Goal: Contribute content: Contribute content

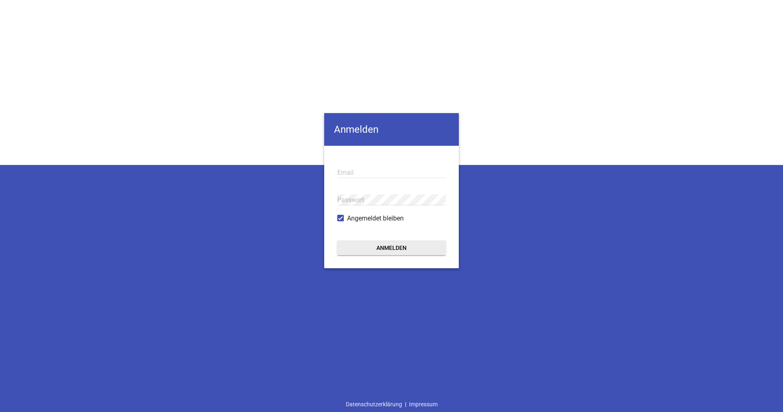
type input "[EMAIL_ADDRESS][DOMAIN_NAME]"
click at [391, 247] on button "Anmelden" at bounding box center [391, 247] width 109 height 15
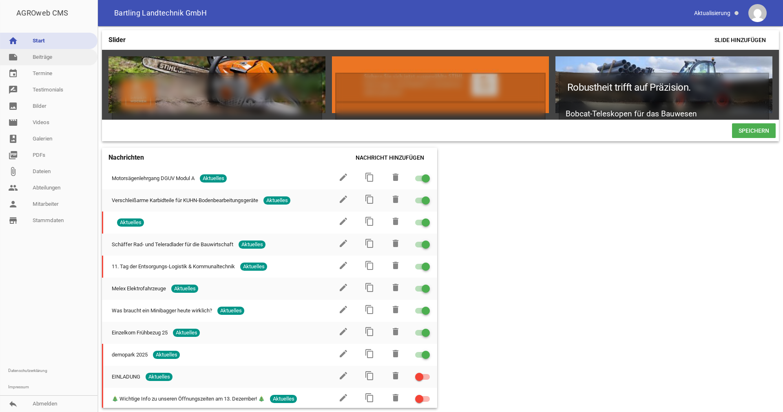
click at [39, 57] on link "note Beiträge" at bounding box center [49, 57] width 98 height 16
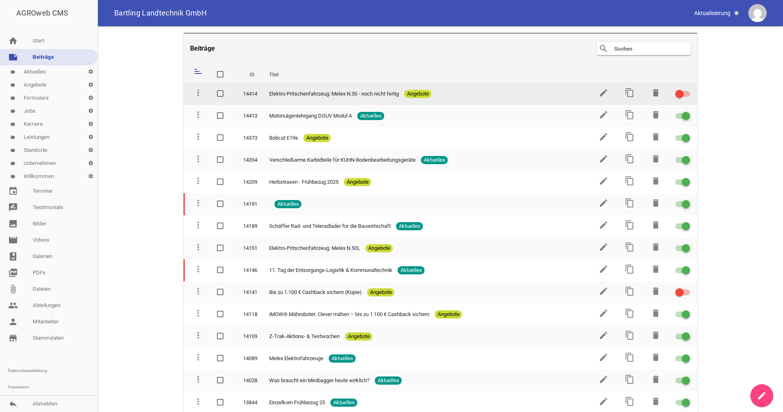
click at [382, 96] on span "Elektro-Pritschenfahrzeug: Melex N.30 - noch nicht fertig" at bounding box center [334, 94] width 130 height 8
click at [599, 91] on icon "edit" at bounding box center [604, 93] width 10 height 10
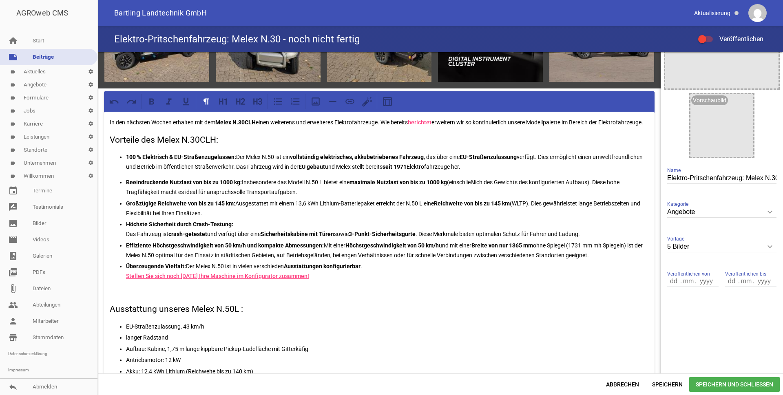
scroll to position [122, 0]
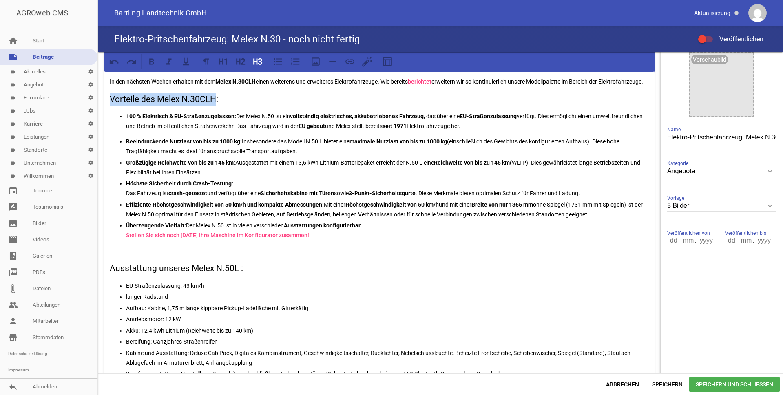
drag, startPoint x: 215, startPoint y: 104, endPoint x: 111, endPoint y: 110, distance: 105.1
click at [111, 106] on h3 "Vorteile des Melex N.30CLH:" at bounding box center [379, 99] width 539 height 13
click at [523, 131] on p "100 % Elektrisch & EU-Straßenzugelassen: Der Melex N.50 ist ein vollständig ele…" at bounding box center [387, 121] width 523 height 20
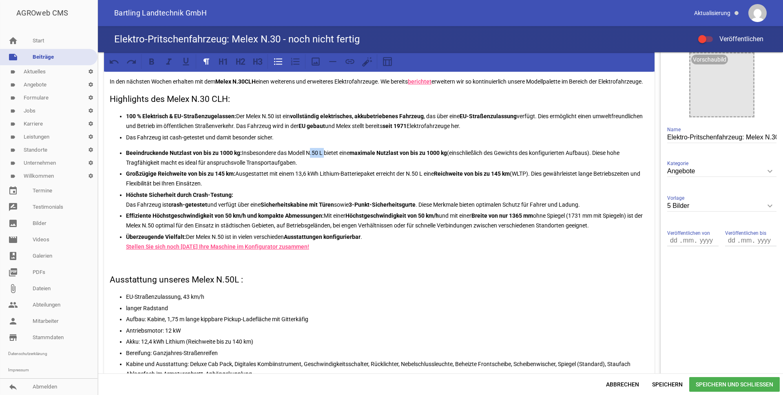
drag, startPoint x: 324, startPoint y: 161, endPoint x: 308, endPoint y: 162, distance: 15.9
click at [308, 162] on p "Beeindruckende Nutzlast von bis zu 1000 kg: Insbesondere das Modell N.50 L biet…" at bounding box center [387, 158] width 523 height 20
click at [317, 162] on p "Beeindruckende Nutzlast von bis zu 1000 kg: Insbesondere das Modell N.50 L biet…" at bounding box center [387, 158] width 523 height 20
click at [302, 119] on div "In den nächsten Wochen erhalten mit dem Melex N.30CLH einen weiterens und erwei…" at bounding box center [379, 304] width 551 height 466
drag, startPoint x: 600, startPoint y: 161, endPoint x: 461, endPoint y: 160, distance: 138.7
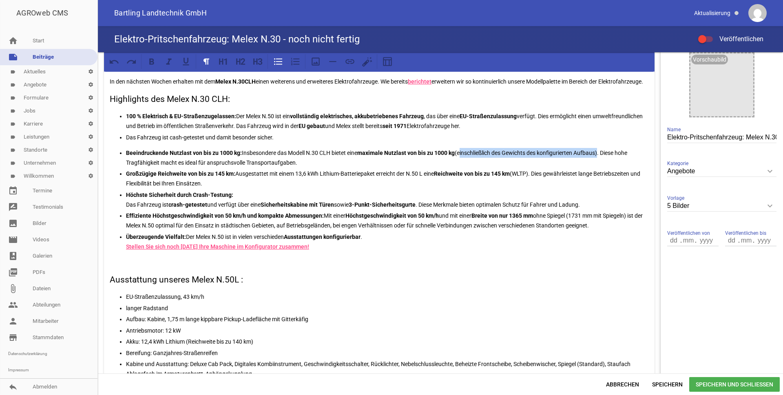
click at [461, 160] on p "Beeindruckende Nutzlast von bis zu 1000 kg: Insbesondere das Modell N.30 CLH bi…" at bounding box center [387, 158] width 523 height 20
drag, startPoint x: 463, startPoint y: 163, endPoint x: 514, endPoint y: 159, distance: 51.6
click at [468, 163] on p "Beeindruckende Nutzlast von bis zu 1000 kg: Insbesondere das Modell N.30 CLH bi…" at bounding box center [387, 158] width 523 height 20
click at [221, 177] on strong "Großzügige Reichweite von bis zu 145 km:" at bounding box center [180, 174] width 109 height 7
click at [309, 165] on p "Beeindruckende Nutzlast von bis zu 1000 kg: Insbesondere das Modell N.30 CLH bi…" at bounding box center [387, 158] width 523 height 20
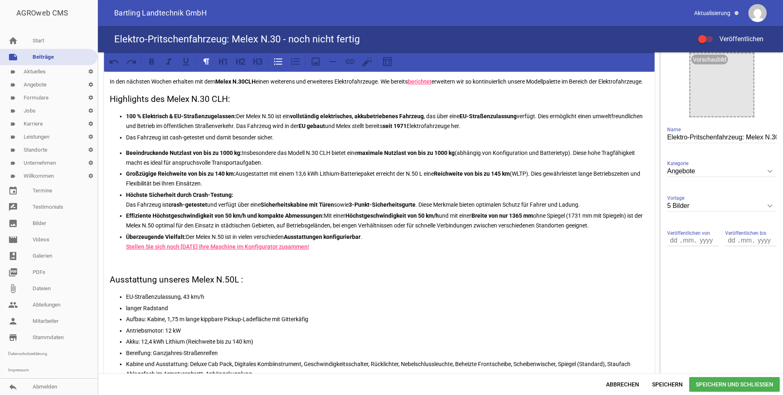
click at [257, 181] on p "Großzügige Reichweite von bis zu 140 km: Ausgestattet mit einem 13,6 kWh Lithiu…" at bounding box center [387, 179] width 523 height 20
drag, startPoint x: 499, startPoint y: 181, endPoint x: 504, endPoint y: 182, distance: 4.9
click at [504, 177] on strong "Reichweite von bis zu 145 km" at bounding box center [472, 174] width 76 height 7
click at [309, 183] on p "Großzügige Reichweite von bis zu 140 km: Ausgestattet mit einem 13,6 kWh Lithiu…" at bounding box center [387, 179] width 523 height 20
drag, startPoint x: 291, startPoint y: 146, endPoint x: 117, endPoint y: 145, distance: 173.4
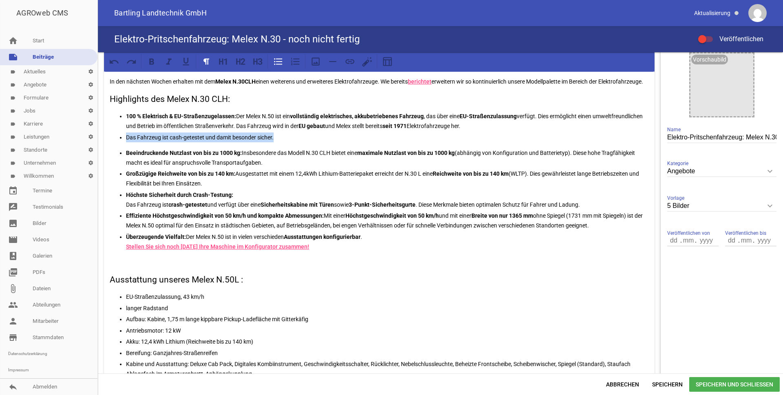
click at [117, 142] on ul "100 % Elektrisch & EU-Straßenzugelassen: Der Melex N.50 ist ein vollständig ele…" at bounding box center [379, 126] width 539 height 31
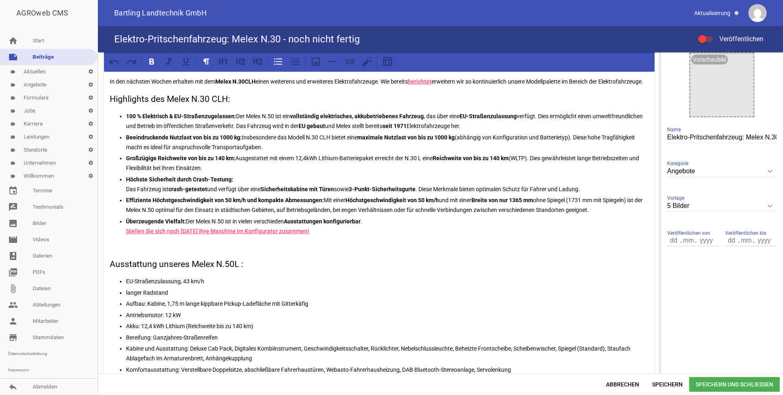
click at [226, 204] on strong "Effiziente Höchstgeschwindigkeit von 50 km/h und kompakte Abmessungen:" at bounding box center [225, 200] width 198 height 7
click at [522, 204] on strong "Breite von nur 1365 mm" at bounding box center [503, 200] width 62 height 7
click at [524, 204] on strong "Breite von nur 1365 mm" at bounding box center [503, 200] width 62 height 7
click at [570, 146] on p "Beeindruckende Nutzlast von bis zu 1000 kg: Insbesondere das Modell N.30 CLH bi…" at bounding box center [387, 143] width 523 height 20
click at [273, 123] on p "100 % Elektrisch & EU-Straßenzugelassen: Der Melex N.50 ist ein vollständig ele…" at bounding box center [387, 121] width 523 height 20
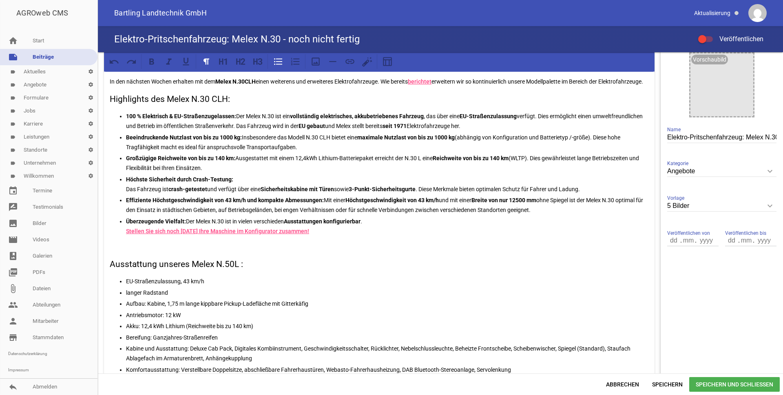
click at [221, 141] on strong "Beeindruckende Nutzlast von bis zu 1000 kg:" at bounding box center [184, 137] width 116 height 7
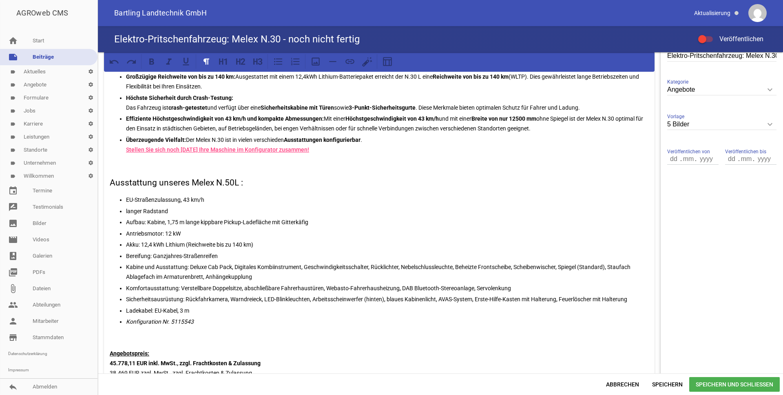
scroll to position [41, 0]
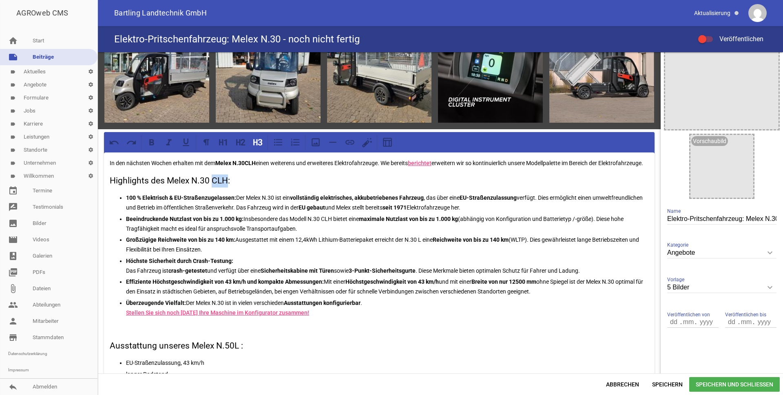
drag, startPoint x: 228, startPoint y: 189, endPoint x: 213, endPoint y: 190, distance: 14.3
click at [213, 188] on h3 "Highlights des Melex N.30 CLH:" at bounding box center [379, 181] width 539 height 13
copy h3 "CLH"
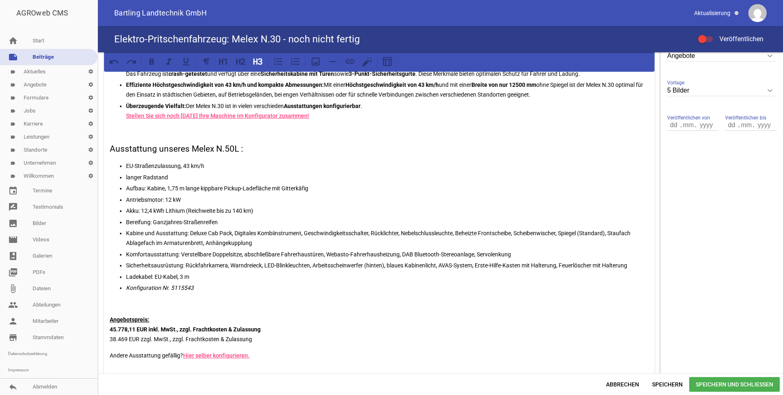
scroll to position [245, 0]
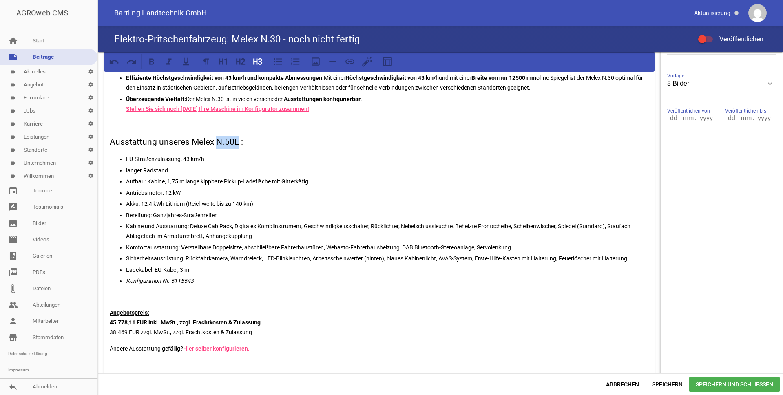
drag, startPoint x: 238, startPoint y: 148, endPoint x: 218, endPoint y: 150, distance: 20.1
click at [218, 149] on h3 "Ausstattung unseres Melex N.50L :" at bounding box center [379, 142] width 539 height 13
click at [278, 149] on h3 "Ausstattung unseres Melex N.30CLH :" at bounding box center [379, 142] width 539 height 13
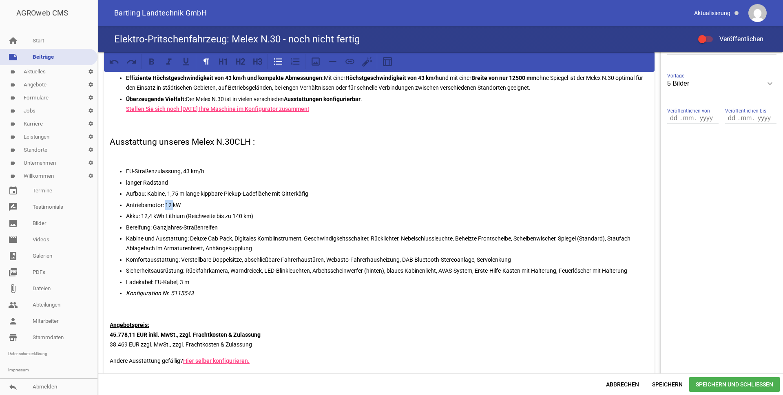
drag, startPoint x: 173, startPoint y: 213, endPoint x: 166, endPoint y: 213, distance: 6.9
click at [166, 210] on p "Antriebsmotor: 12 kW" at bounding box center [387, 205] width 523 height 10
click at [312, 199] on p "Aufbau: Kabine, 1,75 m lange kippbare Pickup-Ladefläche mit Gitterkäfig" at bounding box center [387, 194] width 523 height 10
click at [328, 199] on p "Aufbau: Kabine, 1,75 m lange kippbare Pickup-Ladefläche mit Gitterkäfig und" at bounding box center [387, 194] width 523 height 10
click at [188, 231] on ul "EU-Straßenzulassung, 43 km/h langer Radstand Aufbau: [GEOGRAPHIC_DATA], 1,75 m …" at bounding box center [379, 232] width 539 height 132
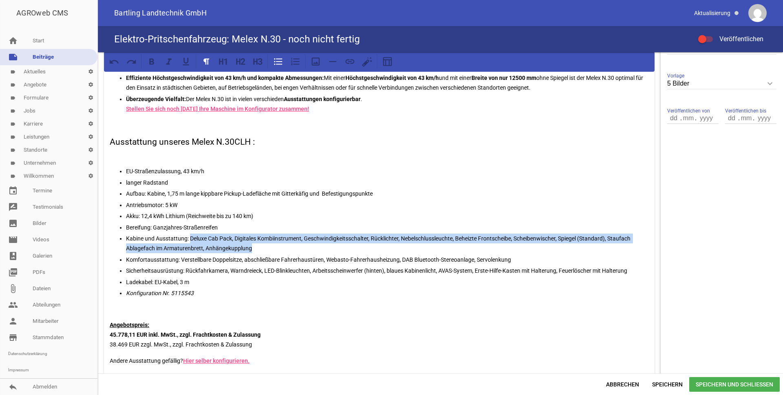
drag, startPoint x: 267, startPoint y: 259, endPoint x: 191, endPoint y: 249, distance: 76.1
click at [191, 249] on p "Kabine und Ausstattung: Deluxe Cab Pack, Digitales Kombiinstrument, Geschwindig…" at bounding box center [387, 244] width 523 height 20
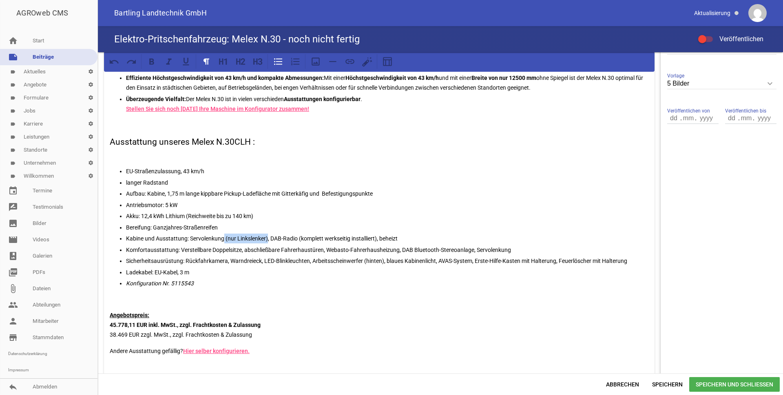
drag, startPoint x: 267, startPoint y: 247, endPoint x: 224, endPoint y: 250, distance: 43.3
click at [224, 244] on p "Kabine und Ausstattung: Servolenkung (nur Linkslenker), DAB-Radio (komplett wer…" at bounding box center [387, 239] width 523 height 10
click at [351, 244] on p "Kabine und Ausstattung: Servolenkung, DAB-Radio (komplett werkseitig installier…" at bounding box center [387, 239] width 523 height 10
click at [357, 244] on p "Kabine und Ausstattung: Servolenkung, DAB-Radio (komplett werkseitig installier…" at bounding box center [387, 239] width 523 height 10
click at [353, 244] on p "Kabine und Ausstattung: Servolenkung, DAB-Radio (komplett werkseitig installier…" at bounding box center [387, 239] width 523 height 10
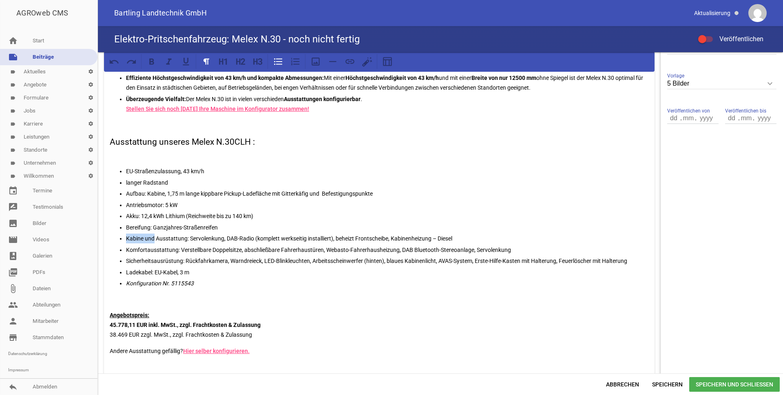
drag, startPoint x: 155, startPoint y: 248, endPoint x: 121, endPoint y: 249, distance: 33.9
click at [126, 244] on li "Kabine und Ausstattung: Servolenkung, DAB-Radio (komplett werkseitig installier…" at bounding box center [387, 239] width 523 height 10
click at [522, 255] on p "Komfortausstattung: Verstellbare Doppelsitze, abschließbare Fahrerhaustüren, We…" at bounding box center [387, 250] width 523 height 10
click at [459, 244] on p "Ausstattung: Servolenkung, DAB-Radio (komplett werkseitig installiert), beheizt…" at bounding box center [387, 239] width 523 height 10
drag, startPoint x: 495, startPoint y: 255, endPoint x: 437, endPoint y: 246, distance: 58.6
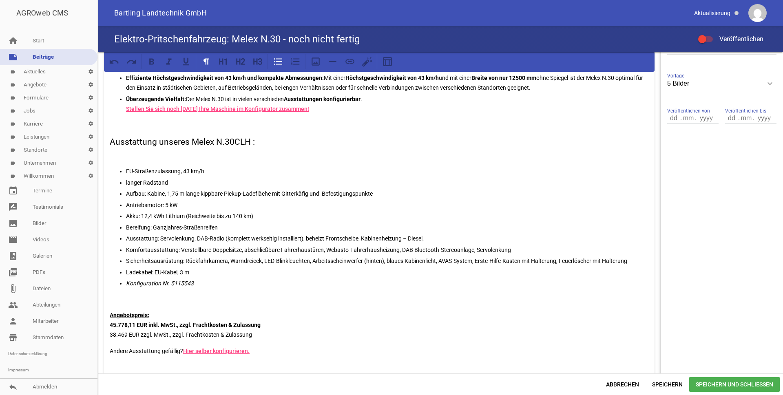
click at [437, 246] on ul "EU-Straßenzulassung, 43 km/h langer Radstand Aufbau: Kabine, 1,75 m lange kippb…" at bounding box center [379, 227] width 539 height 122
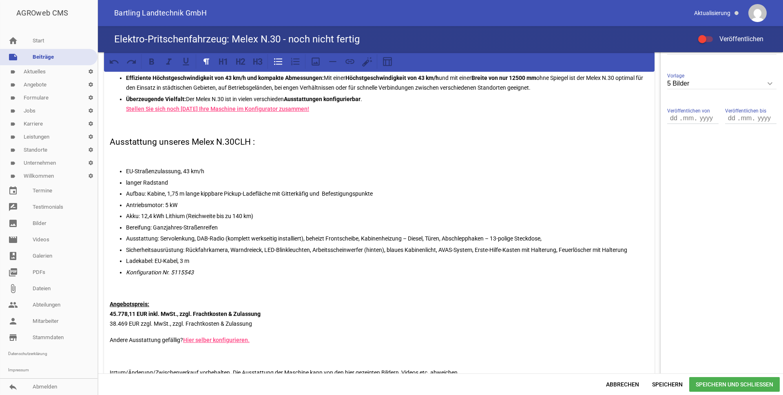
click at [554, 253] on ul "EU-Straßenzulassung, 43 km/h langer Radstand Aufbau: Kabine, 1,75 m lange kippb…" at bounding box center [379, 221] width 539 height 111
click at [547, 244] on p "Ausstattung: Servolenkung, DAB-Radio (komplett werkseitig installiert), beheizt…" at bounding box center [387, 239] width 523 height 10
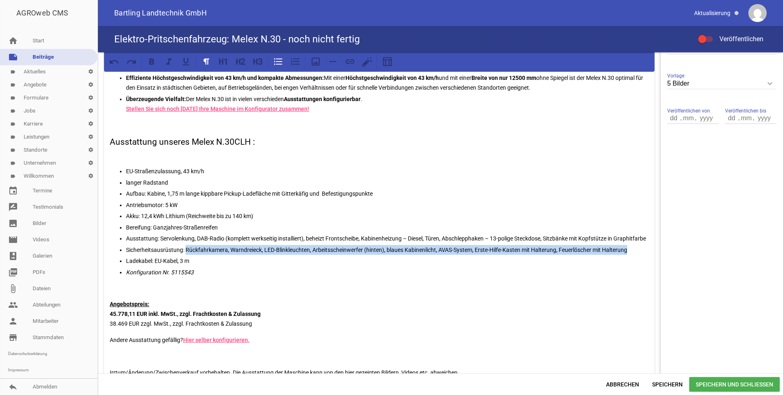
drag, startPoint x: 630, startPoint y: 268, endPoint x: 186, endPoint y: 269, distance: 444.0
click at [186, 255] on p "Sicherheitsausrüstung: Rückfahrkamera, Warndreieck, LED-Blinkleuchten, Arbeitss…" at bounding box center [387, 250] width 523 height 10
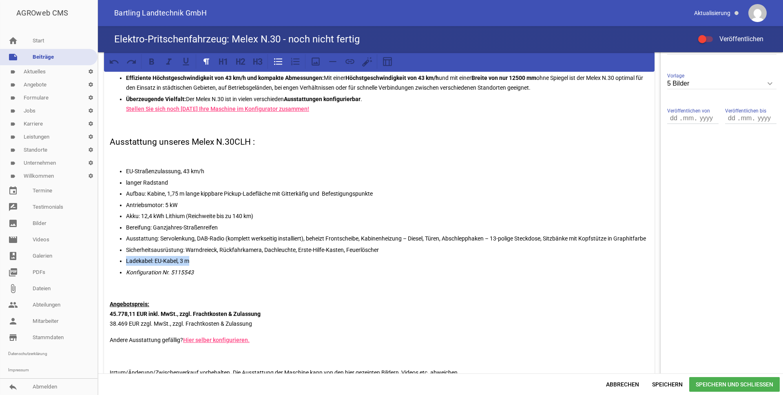
drag, startPoint x: 197, startPoint y: 280, endPoint x: 124, endPoint y: 283, distance: 73.1
click at [124, 277] on ul "EU-Straßenzulassung, 43 km/h langer Radstand Aufbau: Kabine, 1,75 m lange kippb…" at bounding box center [379, 221] width 539 height 111
click at [155, 266] on p "Farbe:" at bounding box center [387, 261] width 523 height 10
click at [180, 276] on em "Konfiguration Nr. 5115543" at bounding box center [160, 272] width 68 height 7
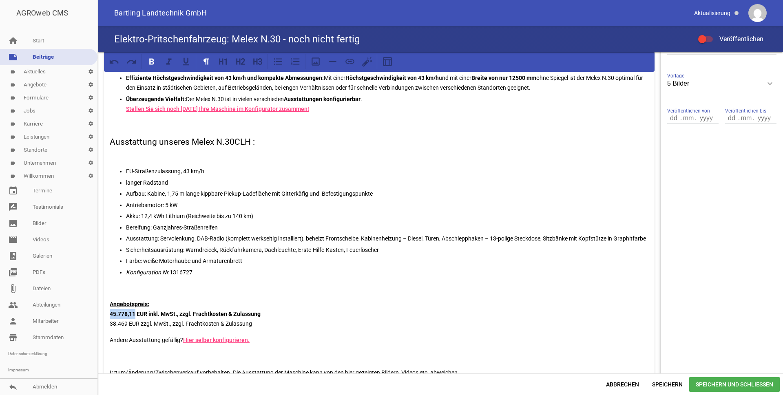
drag, startPoint x: 135, startPoint y: 333, endPoint x: 109, endPoint y: 333, distance: 25.7
click at [109, 333] on div "In den nächsten Wochen erhalten mit dem Melex N.30CLH einen weiterens und erwei…" at bounding box center [379, 170] width 551 height 442
click at [170, 244] on p "Ausstattung: Servolenkung, DAB-Radio (komplett werkseitig installiert), beheizt…" at bounding box center [387, 239] width 523 height 10
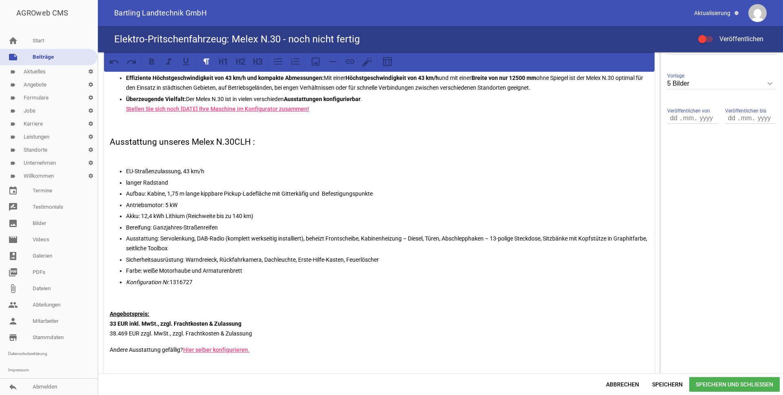
click at [108, 334] on div "In den nächsten Wochen erhalten mit dem Melex N.30CLH einen weiterens und erwei…" at bounding box center [379, 174] width 551 height 451
drag, startPoint x: 110, startPoint y: 342, endPoint x: 127, endPoint y: 342, distance: 16.7
click at [127, 339] on p "Angebotspreis: 33 EUR inkl. MwSt., zzgl. Frachtkosten & Zulassung 38.469 EUR zz…" at bounding box center [379, 323] width 539 height 29
drag, startPoint x: 114, startPoint y: 334, endPoint x: 109, endPoint y: 335, distance: 4.9
click at [109, 335] on div "In den nächsten Wochen erhalten mit dem Melex N.30CLH einen weiterens und erwei…" at bounding box center [379, 174] width 551 height 451
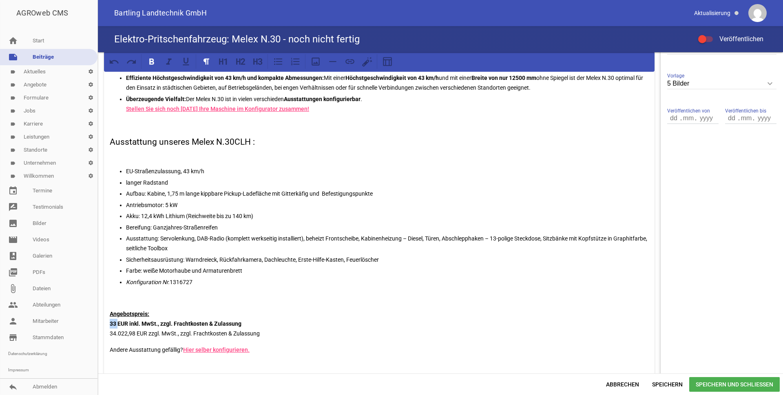
drag, startPoint x: 117, startPoint y: 333, endPoint x: 107, endPoint y: 333, distance: 9.8
click at [107, 333] on div "In den nächsten Wochen erhalten mit dem Melex N.30CLH einen weiterens und erwei…" at bounding box center [379, 174] width 551 height 451
click at [139, 327] on strong "EUR inkl. MwSt., zzgl. Frachtkosten & Zulassung" at bounding box center [196, 324] width 124 height 7
drag, startPoint x: 134, startPoint y: 333, endPoint x: 107, endPoint y: 335, distance: 27.9
click at [107, 335] on div "In den nächsten Wochen erhalten mit dem Melex N.30CLH einen weiterens und erwei…" at bounding box center [379, 174] width 551 height 451
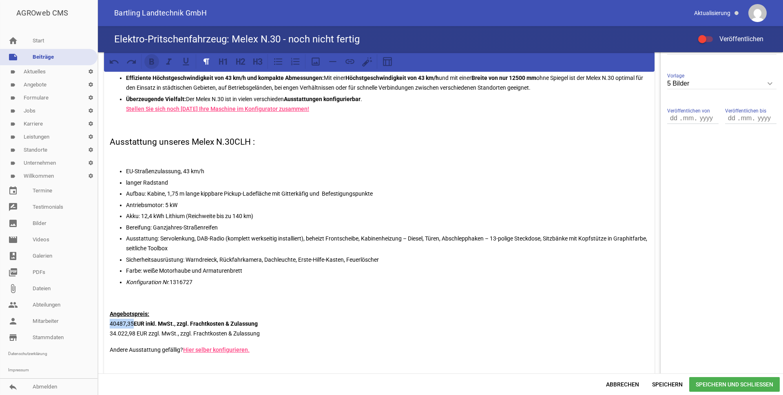
click at [155, 62] on icon at bounding box center [151, 61] width 11 height 11
click at [129, 327] on strong "40487,35" at bounding box center [122, 324] width 24 height 7
click at [149, 276] on p "Farbe: weiße Motorhaube und Armaturenbrett" at bounding box center [387, 271] width 523 height 10
click at [150, 60] on icon at bounding box center [151, 61] width 5 height 6
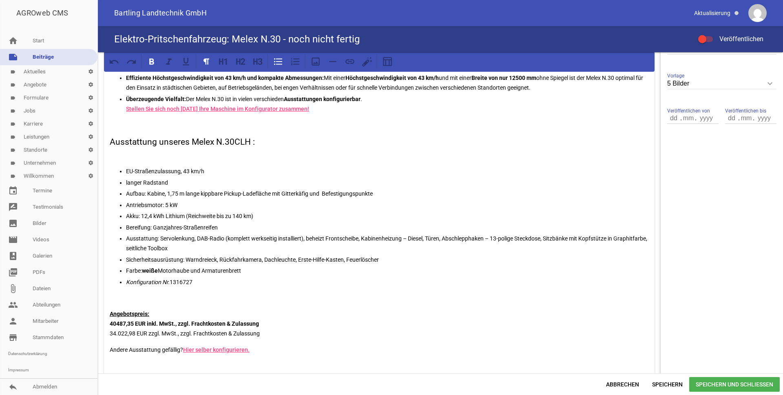
click at [292, 253] on p "Ausstattung: Servolenkung, DAB-Radio (komplett werkseitig installiert), beheizt…" at bounding box center [387, 244] width 523 height 20
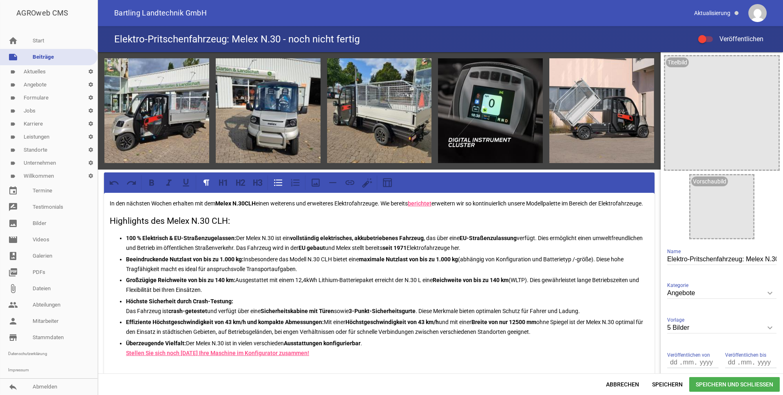
scroll to position [0, 0]
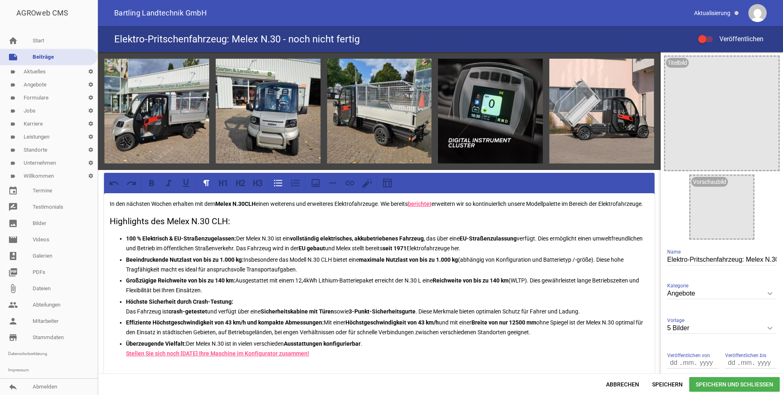
click at [313, 337] on p "Effiziente Höchstgeschwindigkeit von 43 km/h und kompakte Abmessungen: Mit eine…" at bounding box center [387, 328] width 523 height 20
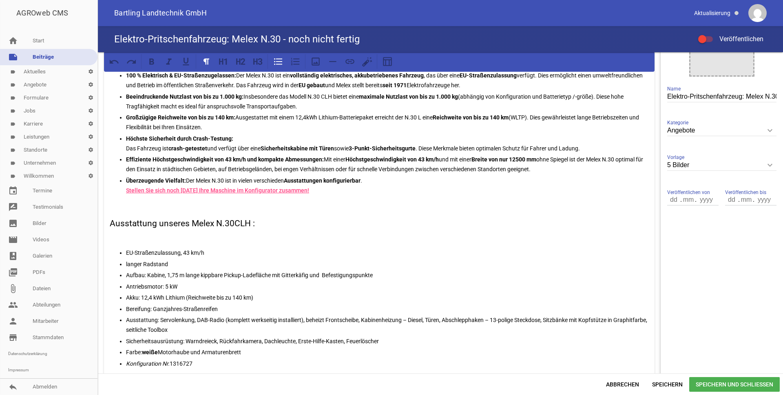
scroll to position [204, 0]
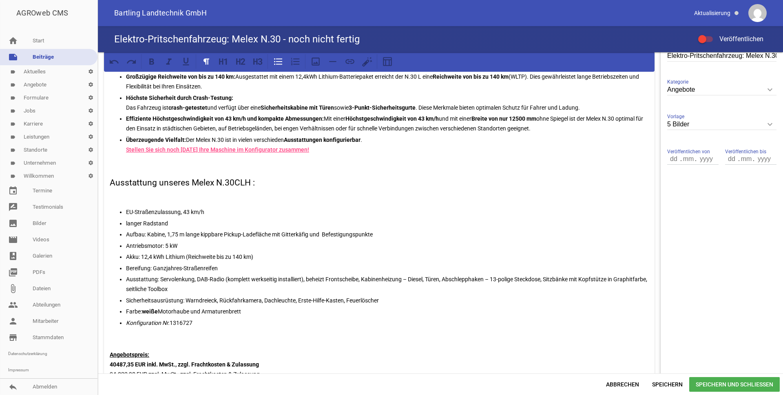
click at [166, 201] on p at bounding box center [379, 196] width 539 height 10
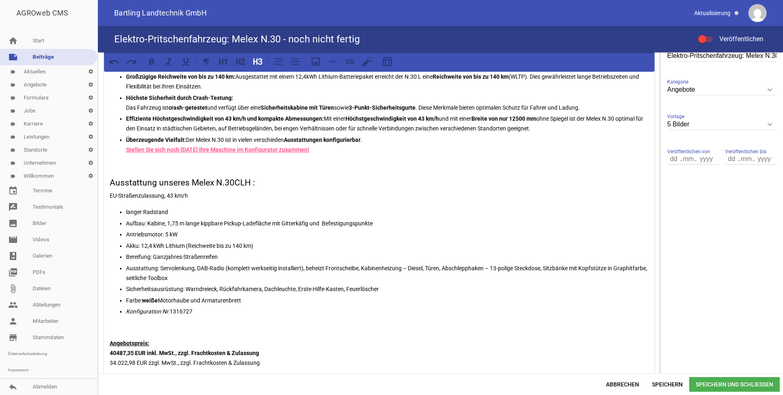
click at [110, 201] on p "EU-Straßenzulassung, 43 km/h" at bounding box center [379, 196] width 539 height 10
click at [279, 63] on icon at bounding box center [278, 61] width 11 height 11
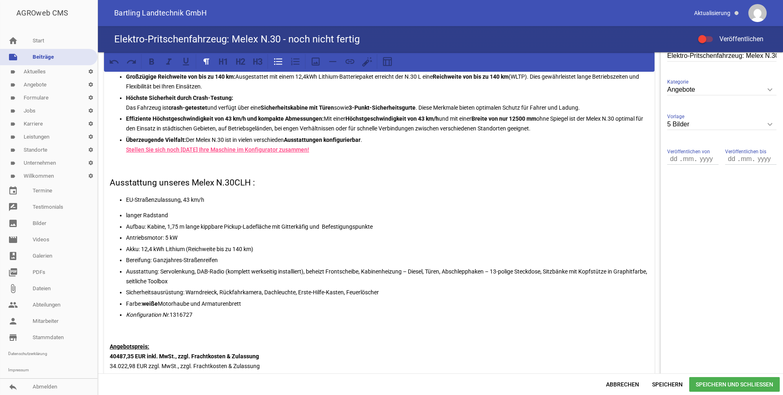
click at [137, 217] on div "In den nächsten Wochen erhalten mit dem Melex N.30CLH einen weiterens und erwei…" at bounding box center [379, 211] width 551 height 444
click at [179, 220] on p "langer Radstand" at bounding box center [387, 216] width 523 height 10
click at [184, 320] on p "Konfiguration Nr. 1316727" at bounding box center [387, 315] width 523 height 10
copy p "1316727"
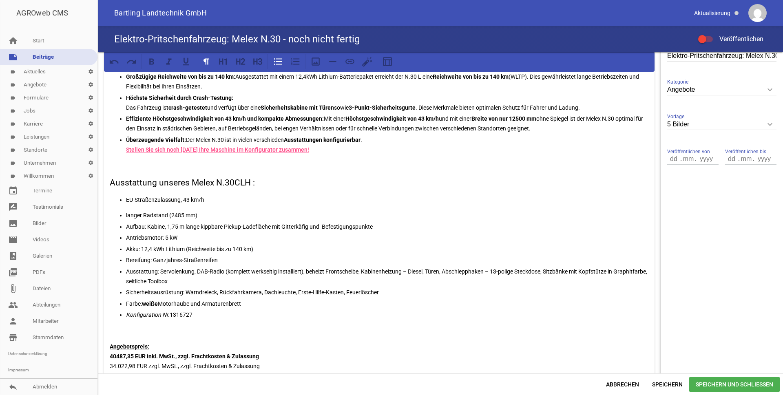
click at [118, 360] on strong "40487,35" at bounding box center [122, 356] width 24 height 7
click at [114, 360] on strong "40487,35" at bounding box center [122, 356] width 24 height 7
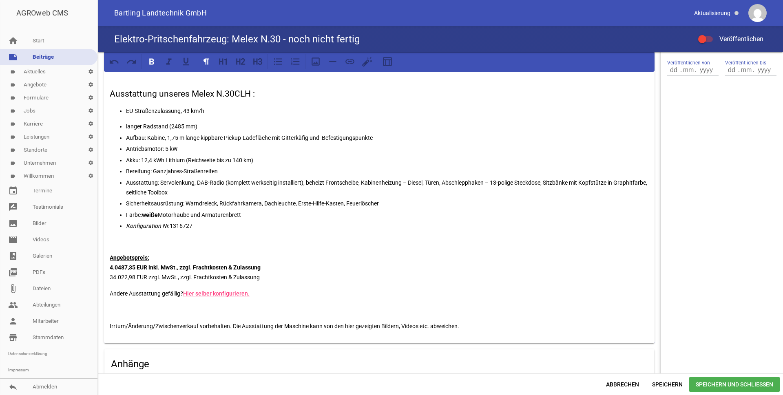
scroll to position [326, 0]
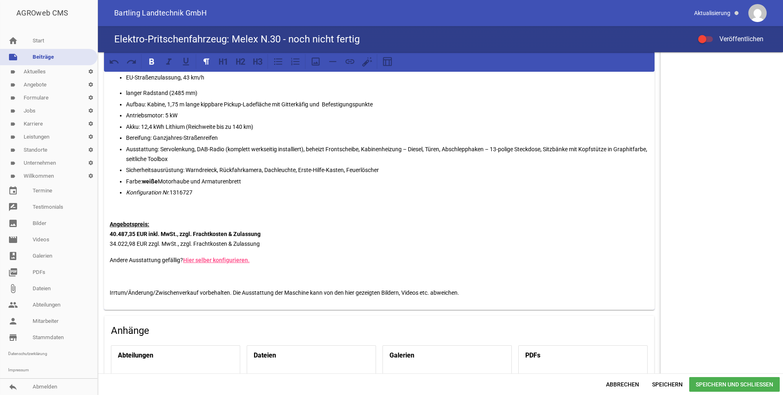
click at [285, 298] on p "Irrtum/Änderung/Zwischenverkauf vorbehalten. Die Ausstattung der Maschine kann …" at bounding box center [379, 293] width 539 height 10
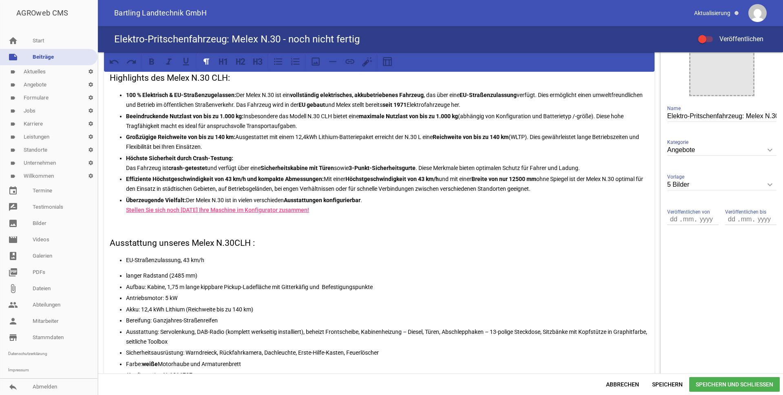
scroll to position [245, 0]
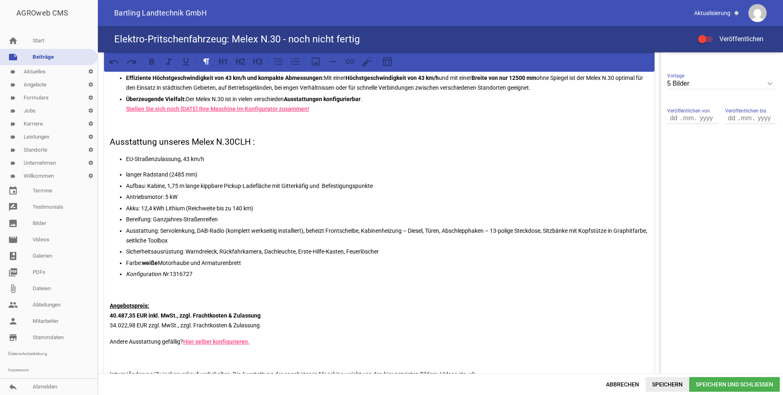
click at [664, 383] on span "Speichern" at bounding box center [668, 384] width 44 height 15
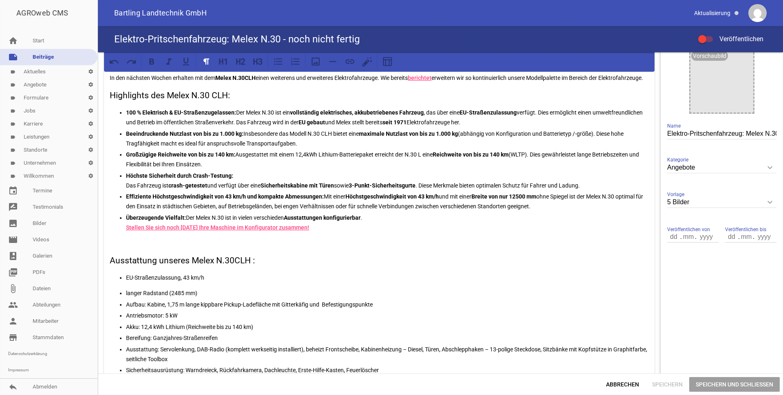
scroll to position [0, 0]
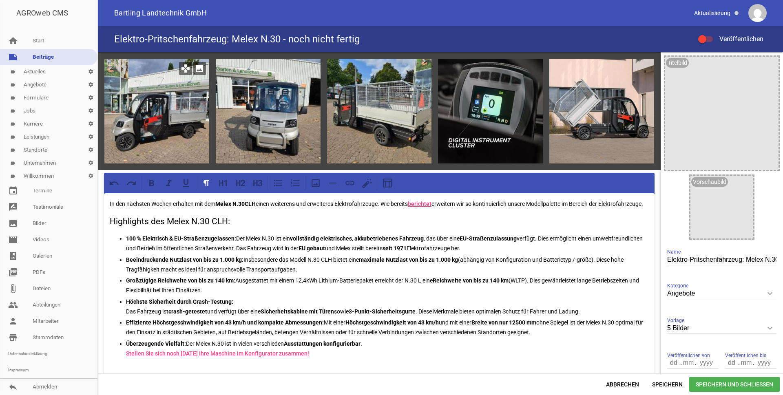
click at [201, 69] on icon "image" at bounding box center [199, 68] width 13 height 13
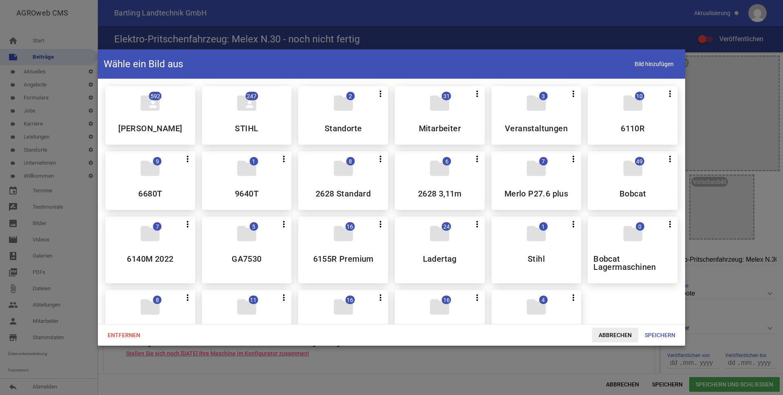
click at [619, 336] on span "Abbrechen" at bounding box center [616, 335] width 46 height 15
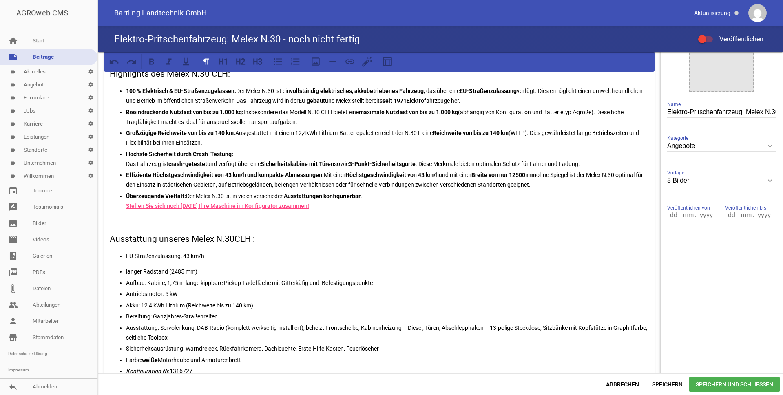
scroll to position [163, 0]
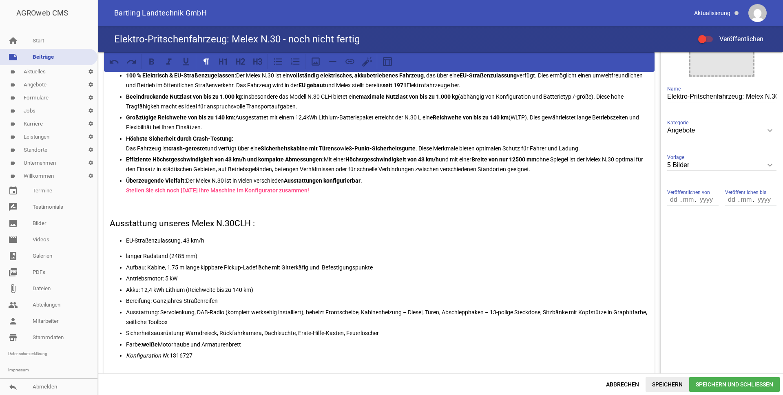
click at [667, 385] on span "Speichern" at bounding box center [668, 384] width 44 height 15
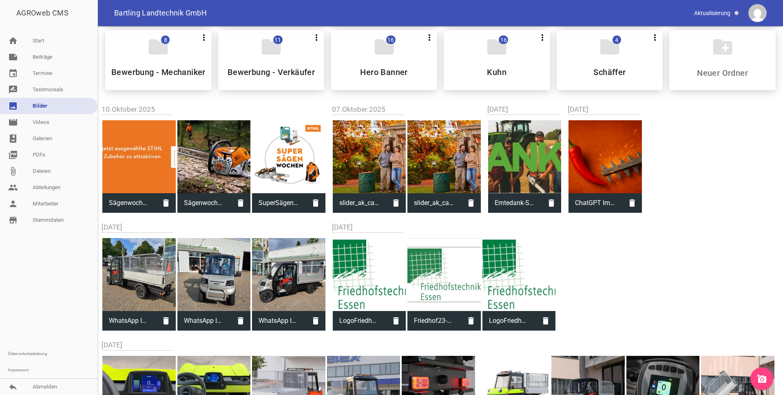
scroll to position [204, 0]
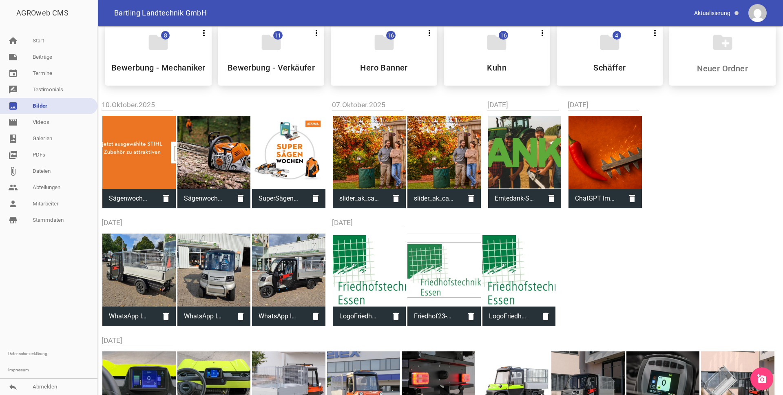
click at [761, 374] on icon "add_a_photo" at bounding box center [762, 379] width 10 height 10
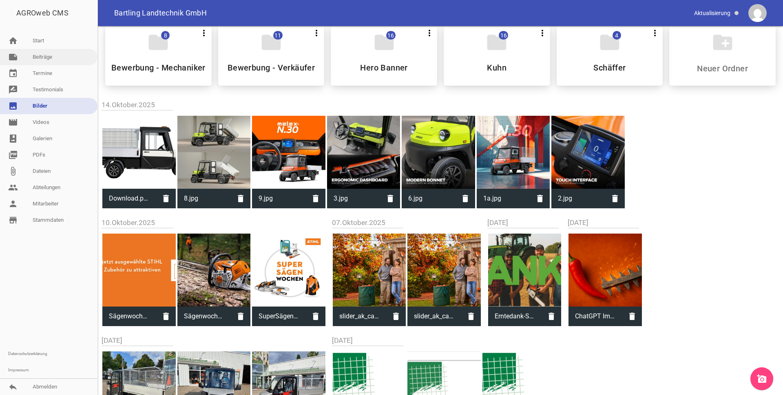
click at [23, 53] on link "note Beiträge" at bounding box center [49, 57] width 98 height 16
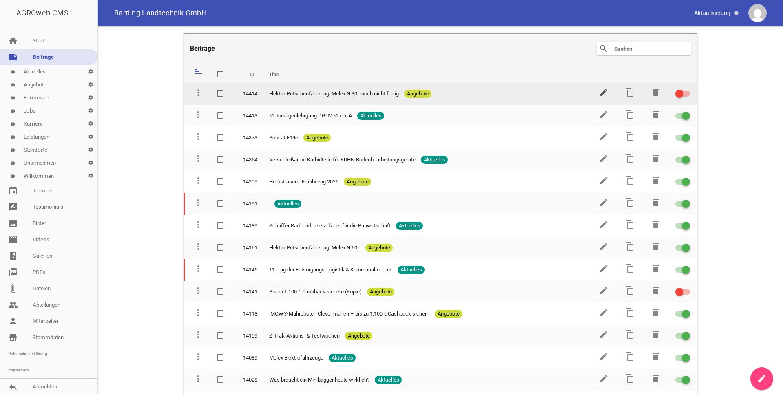
click at [601, 91] on icon "edit" at bounding box center [604, 93] width 10 height 10
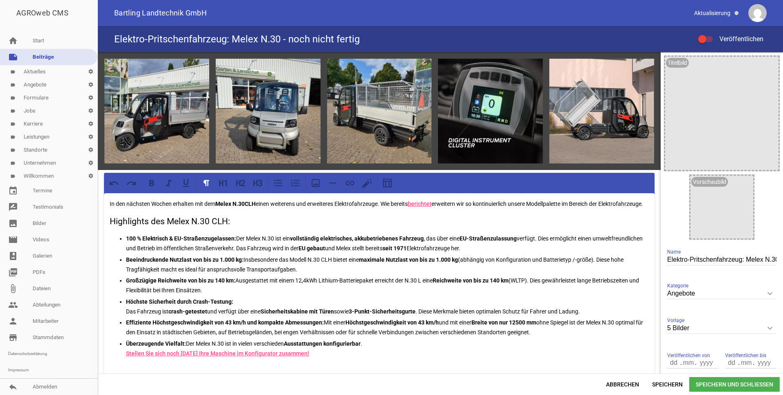
click at [197, 203] on p "In den nächsten Wochen erhalten mit dem Melex N.30CLH einen weiterens und erwei…" at bounding box center [379, 204] width 539 height 10
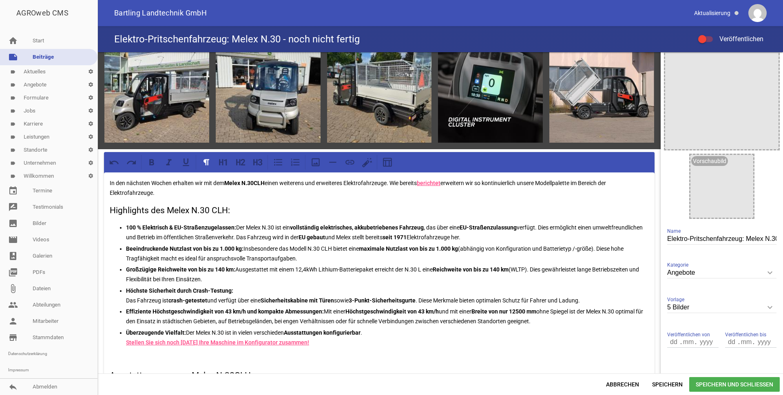
scroll to position [41, 0]
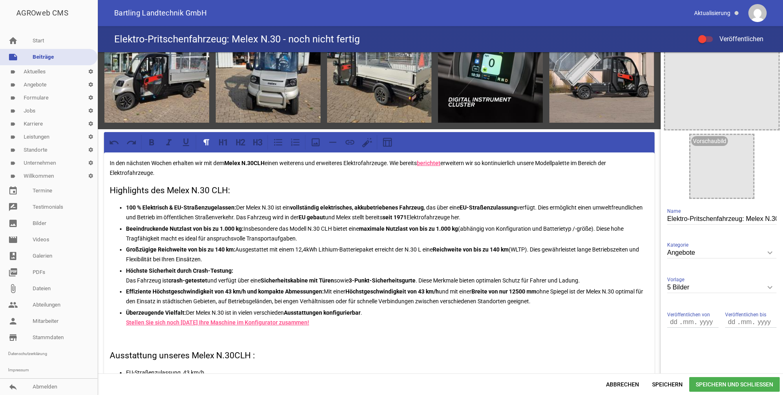
click at [304, 162] on p "In den nächsten Wochen erhalten wir mit dem Melex N.30CLH einen weiterens und e…" at bounding box center [379, 168] width 539 height 20
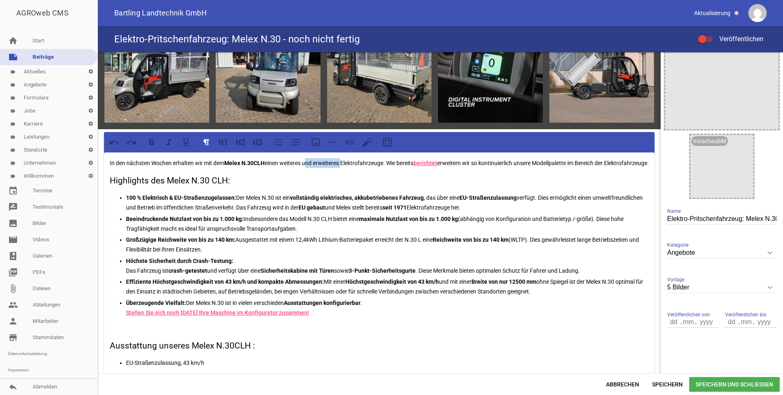
drag, startPoint x: 342, startPoint y: 161, endPoint x: 305, endPoint y: 165, distance: 37.4
click at [305, 165] on p "In den nächsten Wochen erhalten wir mit dem Melex N.30CLH einen weiteres und er…" at bounding box center [379, 163] width 539 height 10
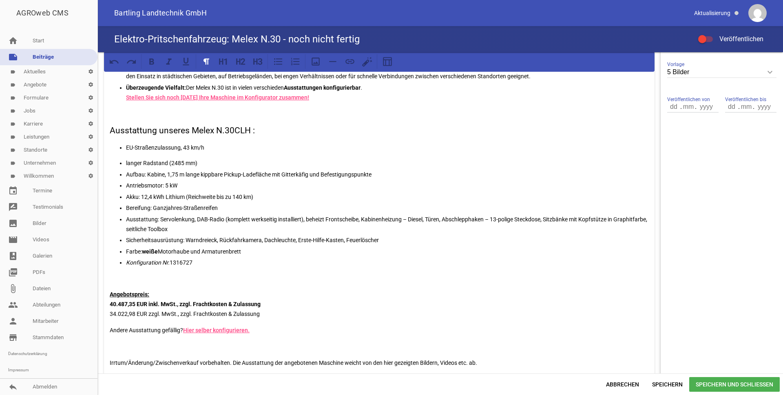
scroll to position [286, 0]
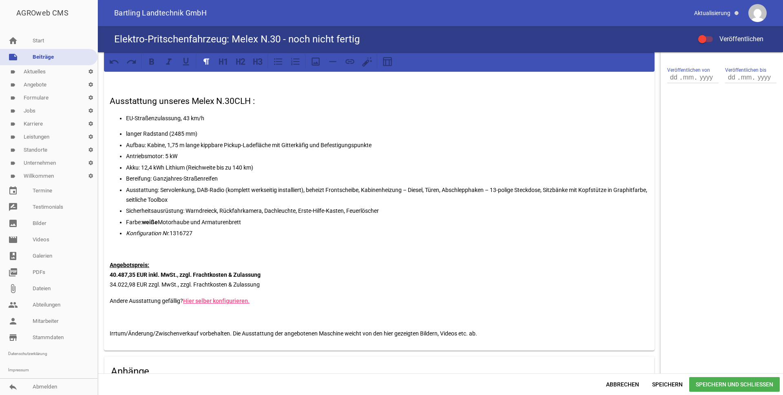
click at [142, 124] on div "In den nächsten Wochen erhalten wir mit dem Melex N.30CLH einen weiteres Elektr…" at bounding box center [379, 130] width 551 height 444
drag, startPoint x: 209, startPoint y: 120, endPoint x: 126, endPoint y: 120, distance: 82.0
click at [126, 120] on p "EU-Straßenzulassung, 43 km/h" at bounding box center [387, 118] width 523 height 10
copy p "EU-Straßenzulassung, 43 km/h"
click at [124, 131] on ul "langer Radstand (2485 mm) Aufbau: Kabine, 1,75 m lange kippbare Pickup-Ladefläc…" at bounding box center [379, 183] width 539 height 109
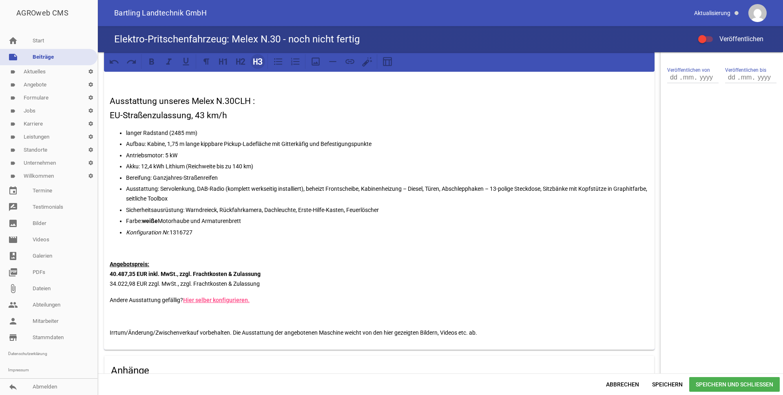
click at [256, 62] on icon at bounding box center [255, 61] width 4 height 6
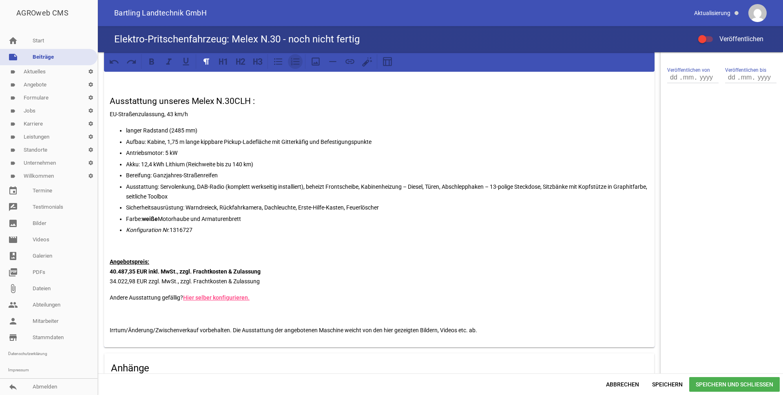
click at [294, 62] on icon at bounding box center [295, 61] width 11 height 11
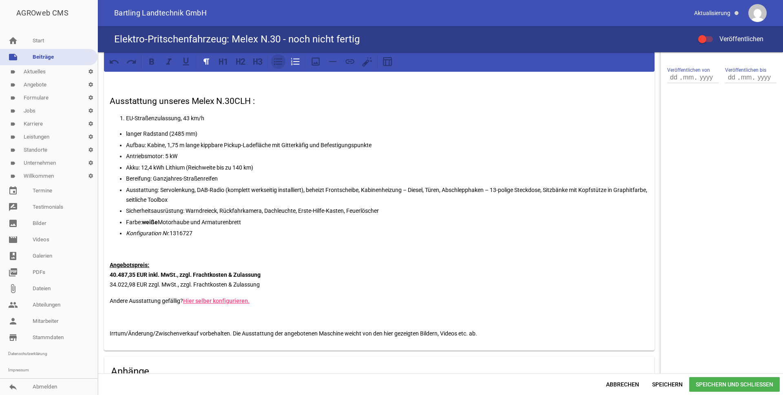
click at [279, 64] on icon at bounding box center [278, 61] width 11 height 11
drag, startPoint x: 128, startPoint y: 140, endPoint x: 128, endPoint y: 131, distance: 8.6
click at [128, 140] on p "Aufbau: Kabine, 1,75 m lange kippbare Pickup-Ladefläche mit Gitterkäfig und Bef…" at bounding box center [387, 145] width 523 height 10
click at [126, 118] on p "EU-Straßenzulassung, 43 km/h" at bounding box center [387, 118] width 523 height 10
click at [126, 123] on div "In den nächsten Wochen erhalten wir mit dem Melex N.30CLH einen weiteres Elektr…" at bounding box center [379, 130] width 551 height 444
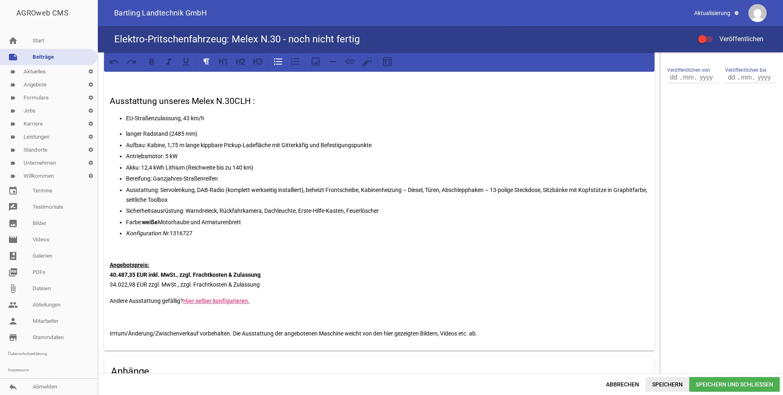
click at [675, 385] on span "Speichern" at bounding box center [668, 384] width 44 height 15
click at [353, 315] on p at bounding box center [379, 318] width 539 height 10
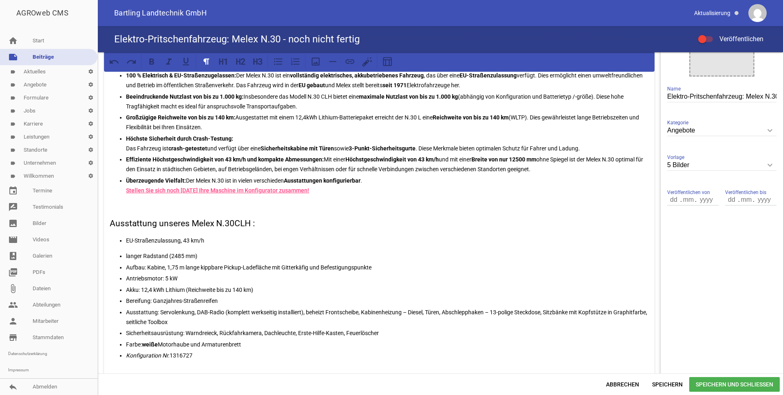
scroll to position [0, 0]
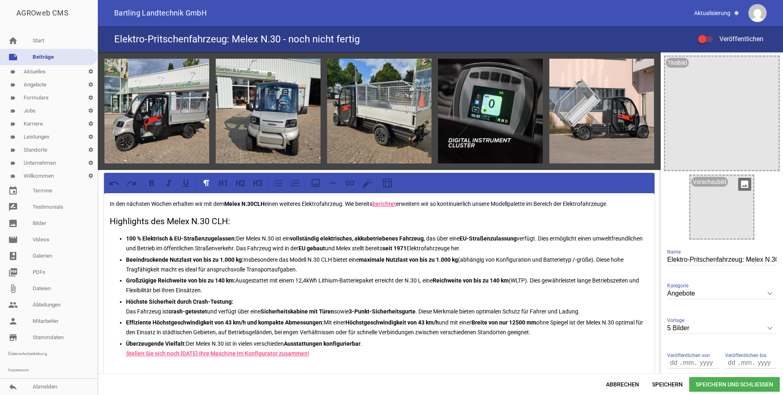
click at [742, 185] on icon "image" at bounding box center [745, 184] width 13 height 13
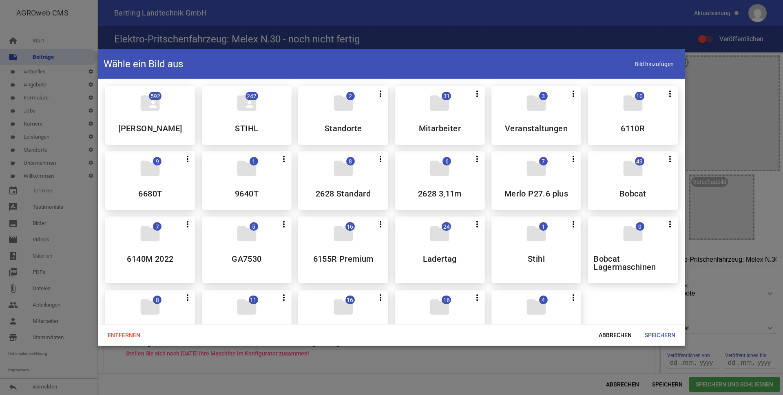
scroll to position [204, 0]
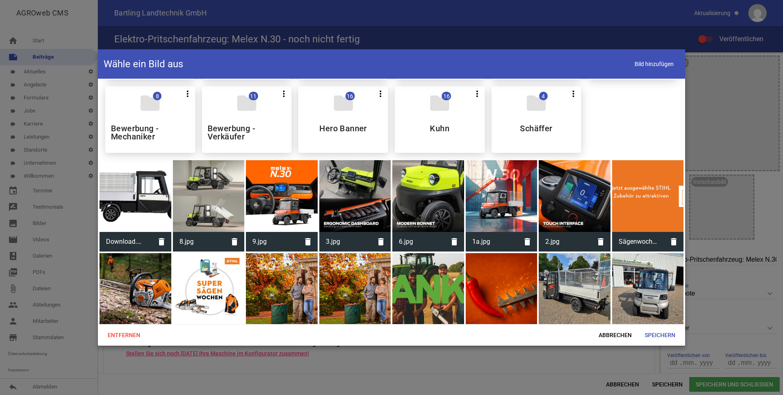
click at [130, 191] on div at bounding box center [136, 196] width 72 height 72
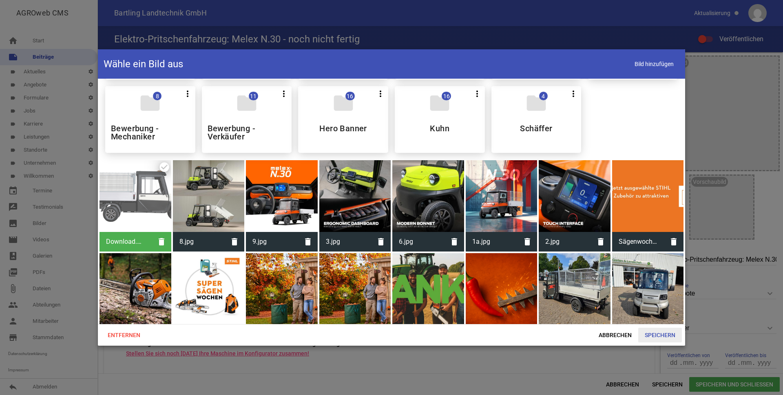
click at [665, 333] on span "Speichern" at bounding box center [661, 335] width 44 height 15
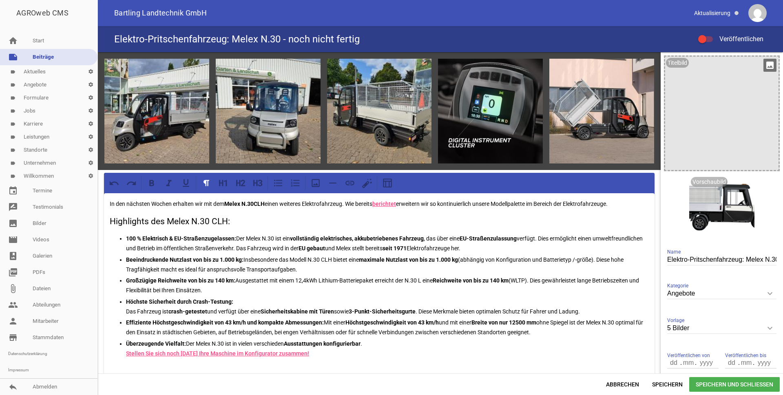
click at [771, 64] on icon "image" at bounding box center [770, 65] width 13 height 13
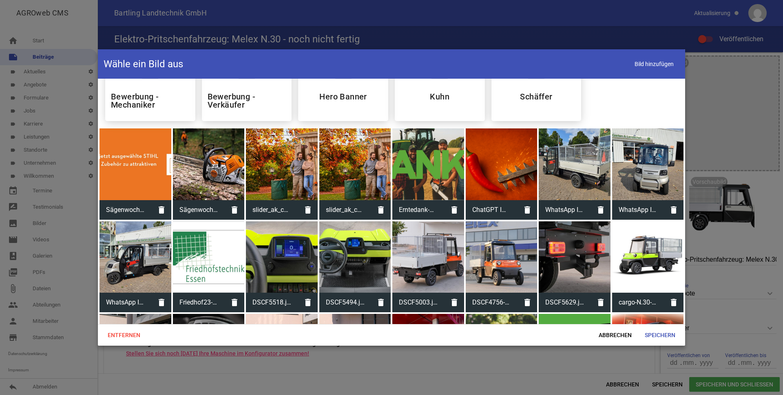
scroll to position [245, 0]
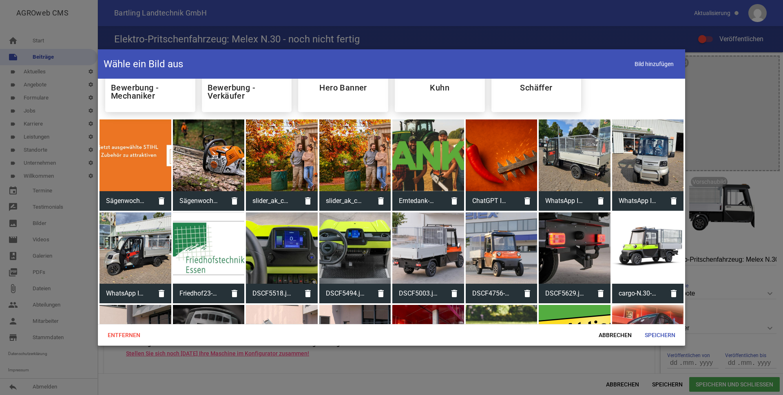
click at [654, 251] on div at bounding box center [649, 249] width 72 height 72
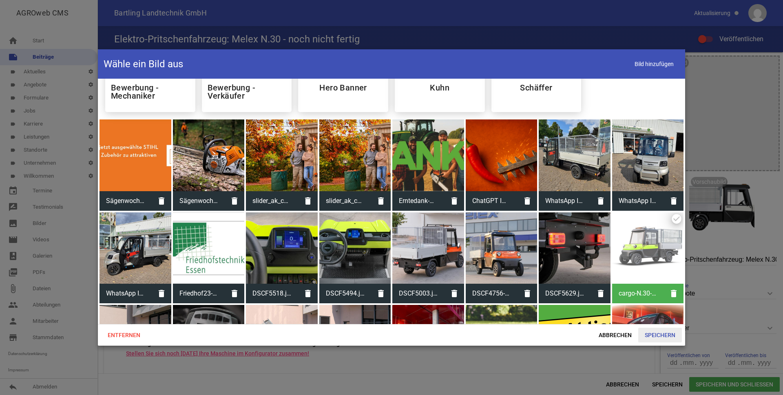
click at [661, 335] on span "Speichern" at bounding box center [661, 335] width 44 height 15
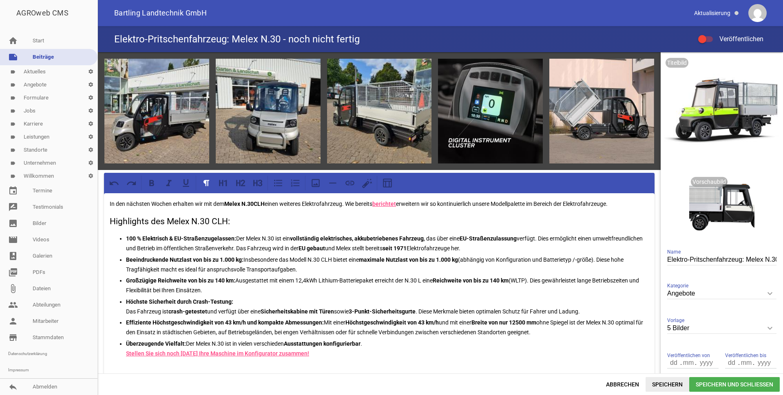
click at [671, 382] on span "Speichern" at bounding box center [668, 384] width 44 height 15
click at [48, 226] on link "image Bilder" at bounding box center [49, 223] width 98 height 16
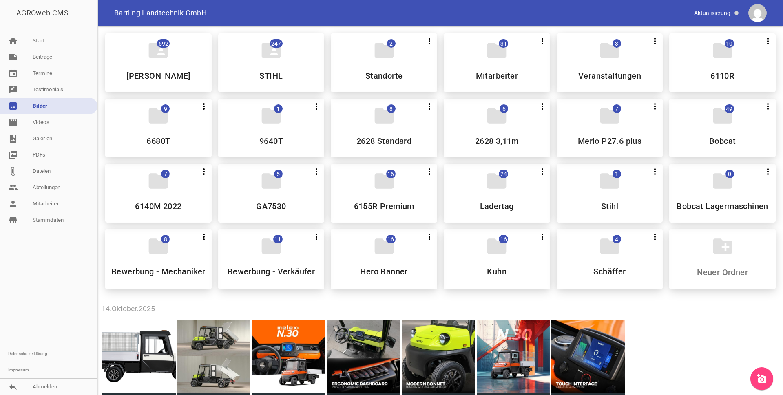
click at [764, 372] on link "add_a_photo" at bounding box center [762, 379] width 23 height 23
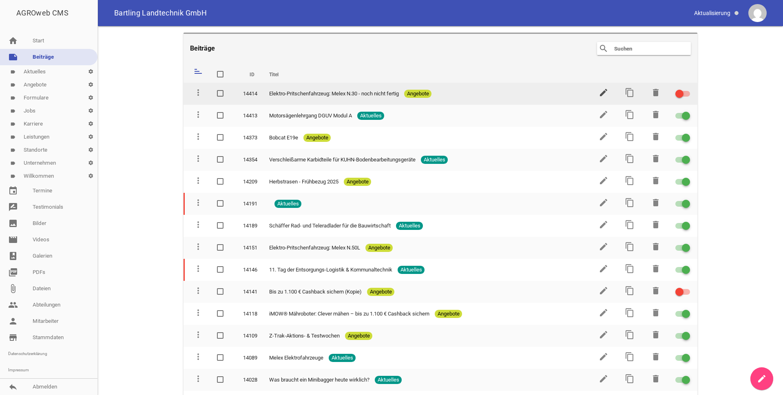
click at [601, 93] on icon "edit" at bounding box center [604, 93] width 10 height 10
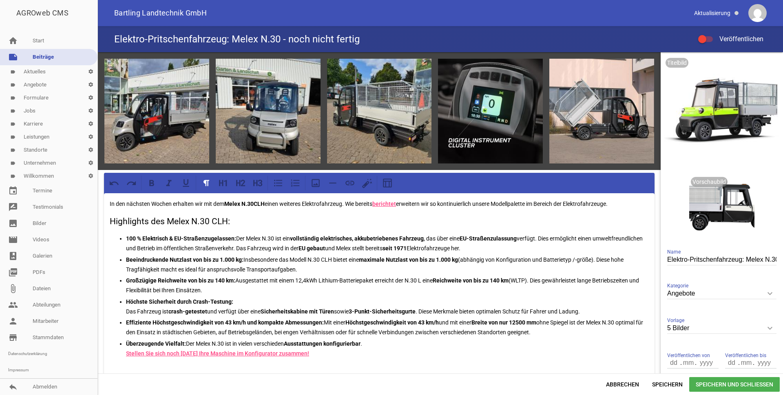
click at [301, 204] on p "In den nächsten Wochen erhalten wir mit dem Melex N.30CLH einen weiteres Elektr…" at bounding box center [379, 204] width 539 height 10
click at [302, 203] on p "In den nächsten Wochen erhalten wir mit dem Melex N.30CLH einen weiteres Elektr…" at bounding box center [379, 204] width 539 height 10
click at [728, 186] on icon "crop" at bounding box center [731, 184] width 13 height 13
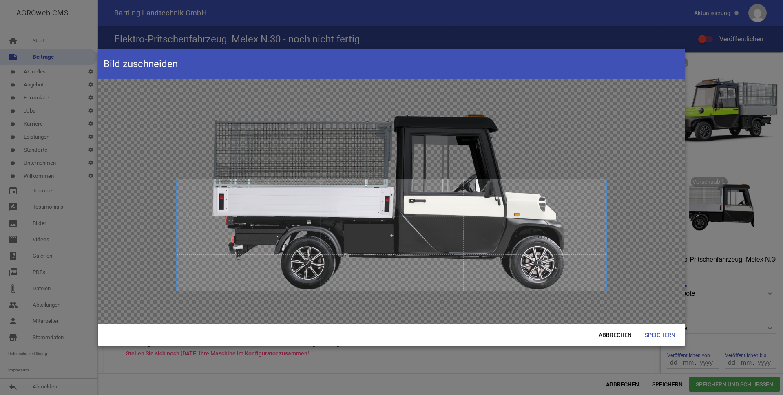
click at [489, 246] on span at bounding box center [392, 236] width 430 height 112
click at [607, 336] on span "Abbrechen" at bounding box center [616, 335] width 46 height 15
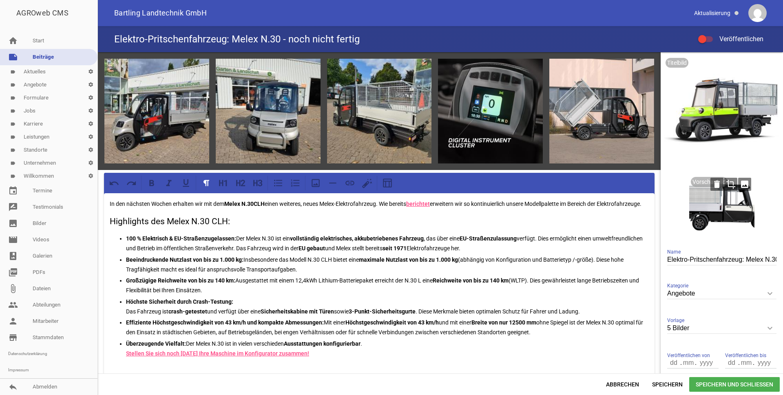
click at [740, 184] on icon "image" at bounding box center [745, 184] width 13 height 13
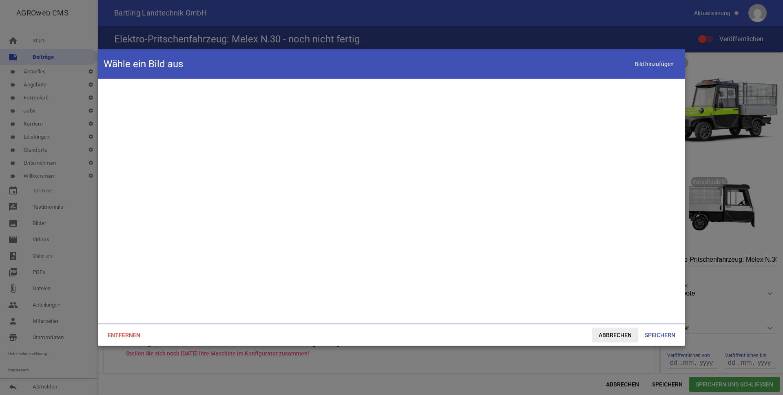
click at [606, 335] on span "Abbrechen" at bounding box center [616, 335] width 46 height 15
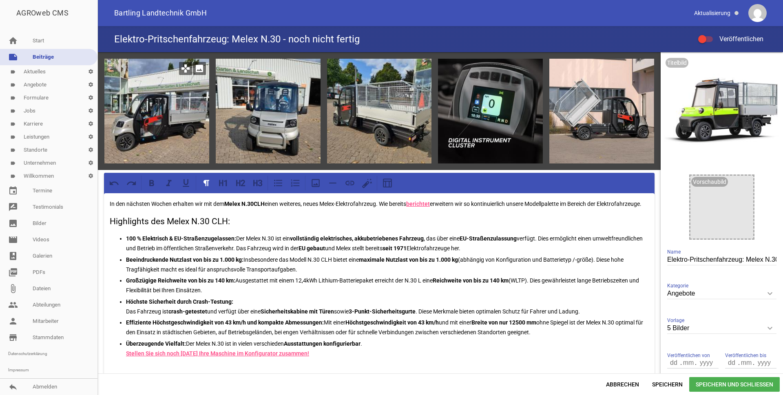
click at [195, 66] on icon "image" at bounding box center [199, 68] width 13 height 13
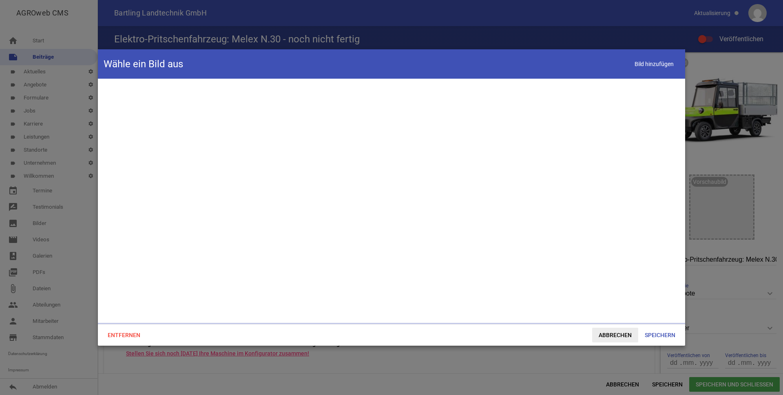
click at [618, 335] on span "Abbrechen" at bounding box center [616, 335] width 46 height 15
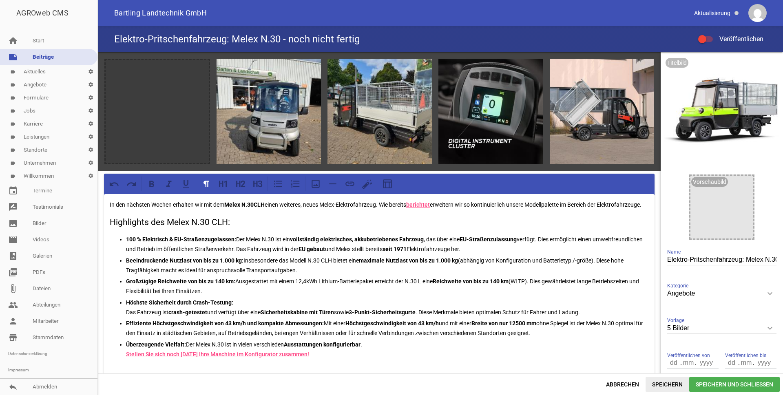
click at [671, 384] on span "Speichern" at bounding box center [668, 384] width 44 height 15
